Goal: Navigation & Orientation: Find specific page/section

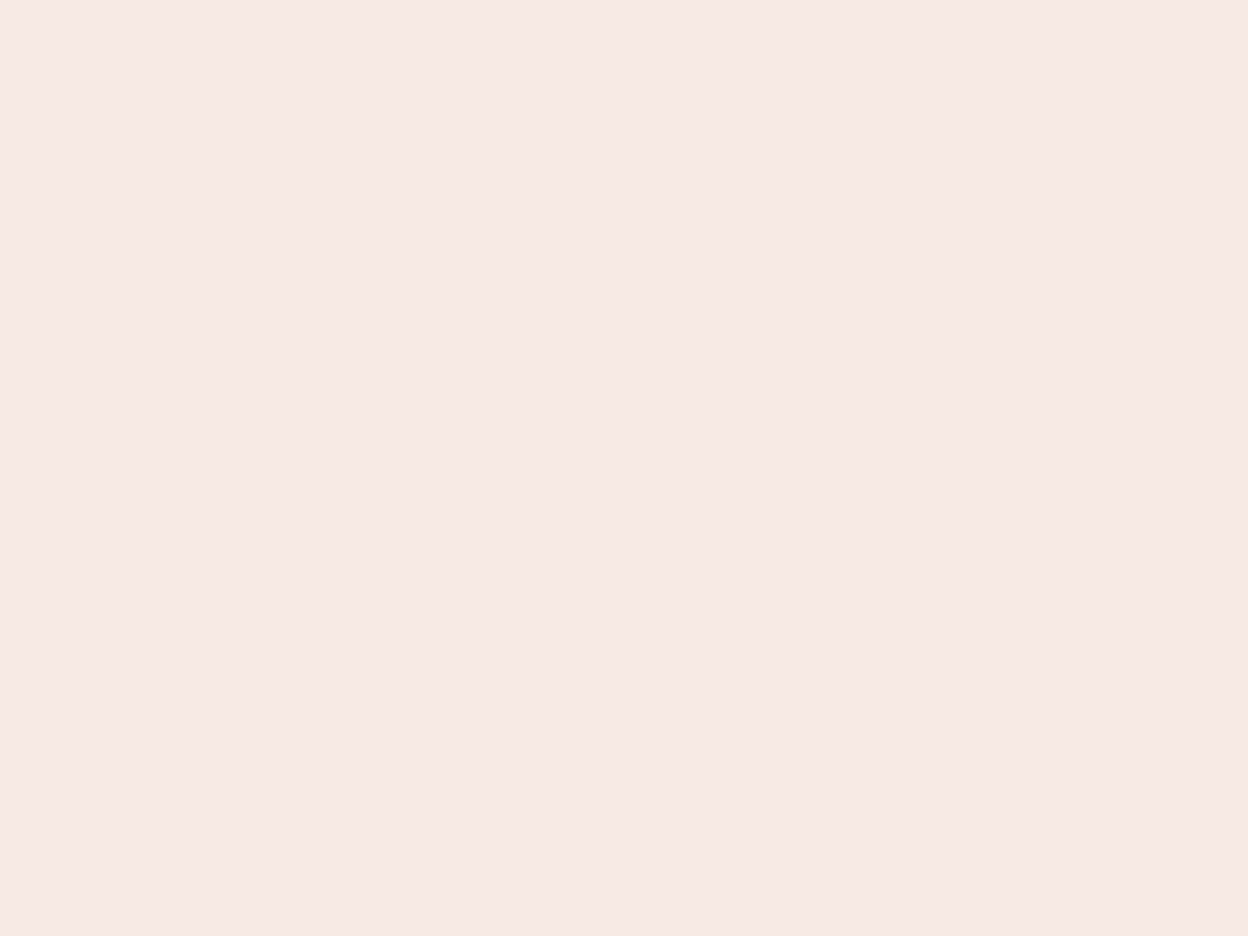
click at [624, 468] on nb-app "Almost there Thank you for registering for Newbook. Your account is under revie…" at bounding box center [624, 468] width 1248 height 936
click at [624, 0] on nb-app "Almost there Thank you for registering for Newbook. Your account is under revie…" at bounding box center [624, 468] width 1248 height 936
click at [667, 0] on nb-app "Almost there Thank you for registering for Newbook. Your account is under revie…" at bounding box center [624, 468] width 1248 height 936
click at [624, 468] on nb-app "Almost there Thank you for registering for Newbook. Your account is under revie…" at bounding box center [624, 468] width 1248 height 936
click at [624, 0] on nb-app "Almost there Thank you for registering for Newbook. Your account is under revie…" at bounding box center [624, 468] width 1248 height 936
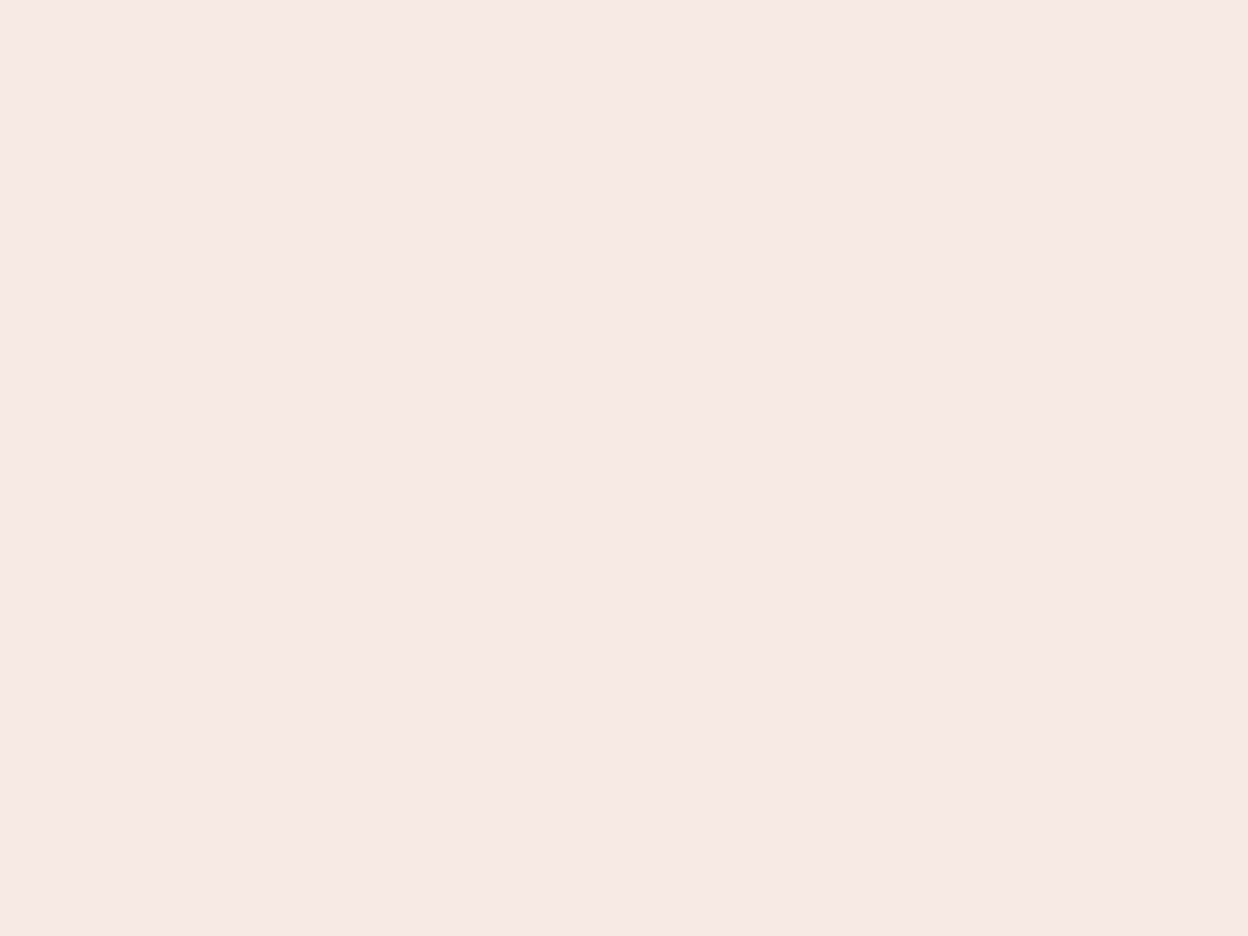
click at [436, 0] on nb-app "Almost there Thank you for registering for Newbook. Your account is under revie…" at bounding box center [624, 468] width 1248 height 936
click at [624, 468] on nb-app "Almost there Thank you for registering for Newbook. Your account is under revie…" at bounding box center [624, 468] width 1248 height 936
click at [624, 0] on nb-app "Almost there Thank you for registering for Newbook. Your account is under revie…" at bounding box center [624, 468] width 1248 height 936
click at [436, 0] on nb-app "Almost there Thank you for registering for Newbook. Your account is under revie…" at bounding box center [624, 468] width 1248 height 936
click at [624, 468] on nb-app "Almost there Thank you for registering for Newbook. Your account is under revie…" at bounding box center [624, 468] width 1248 height 936
